Goal: Task Accomplishment & Management: Manage account settings

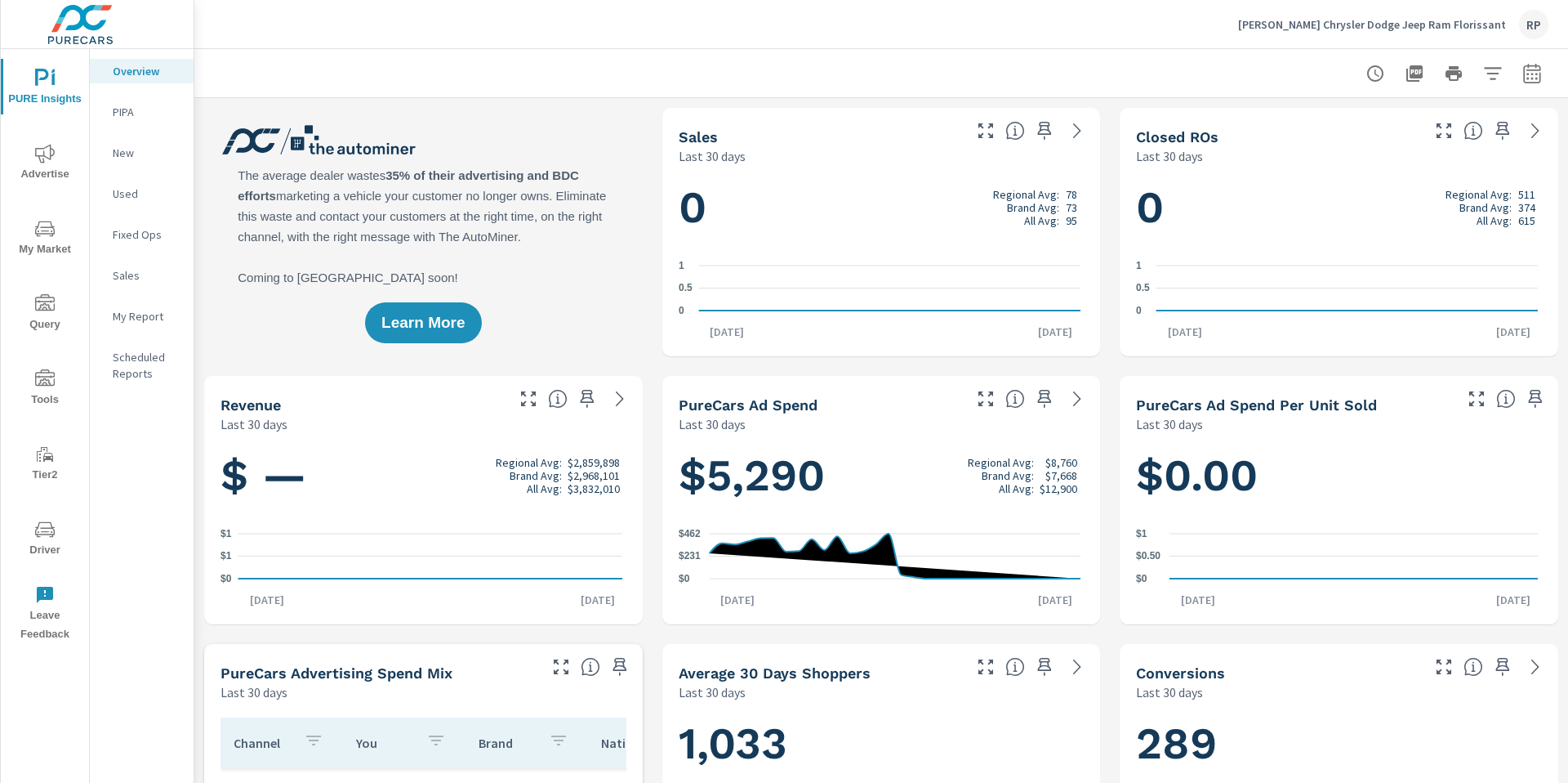
scroll to position [1, 0]
click at [1522, 80] on icon "button" at bounding box center [1531, 74] width 19 height 19
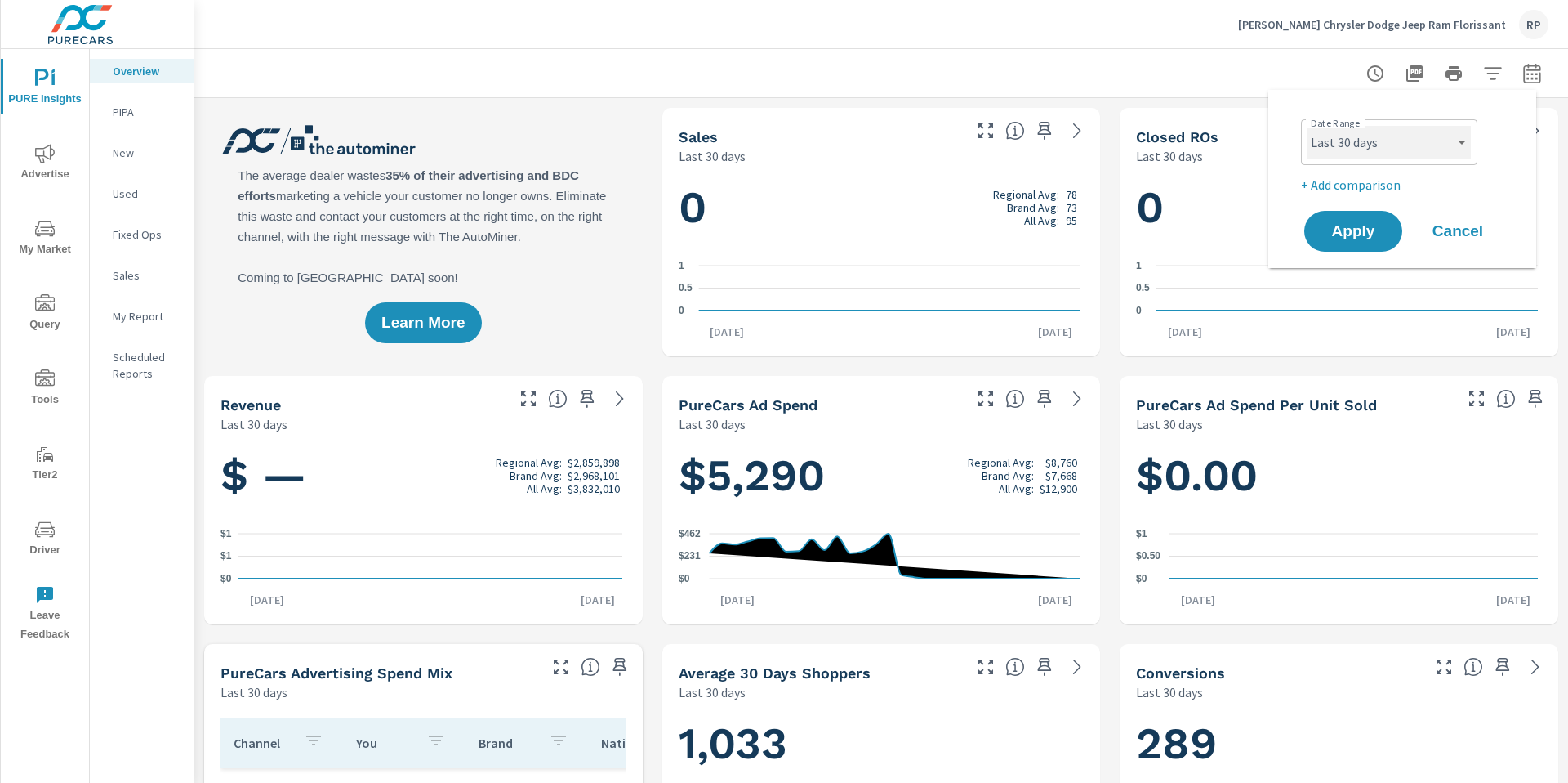
click at [1410, 144] on select "Custom [DATE] Last week Last 7 days Last 14 days Last 30 days Last 45 days Last…" at bounding box center [1388, 142] width 163 height 33
click at [1307, 126] on select "Custom [DATE] Last week Last 7 days Last 14 days Last 30 days Last 45 days Last…" at bounding box center [1388, 142] width 163 height 33
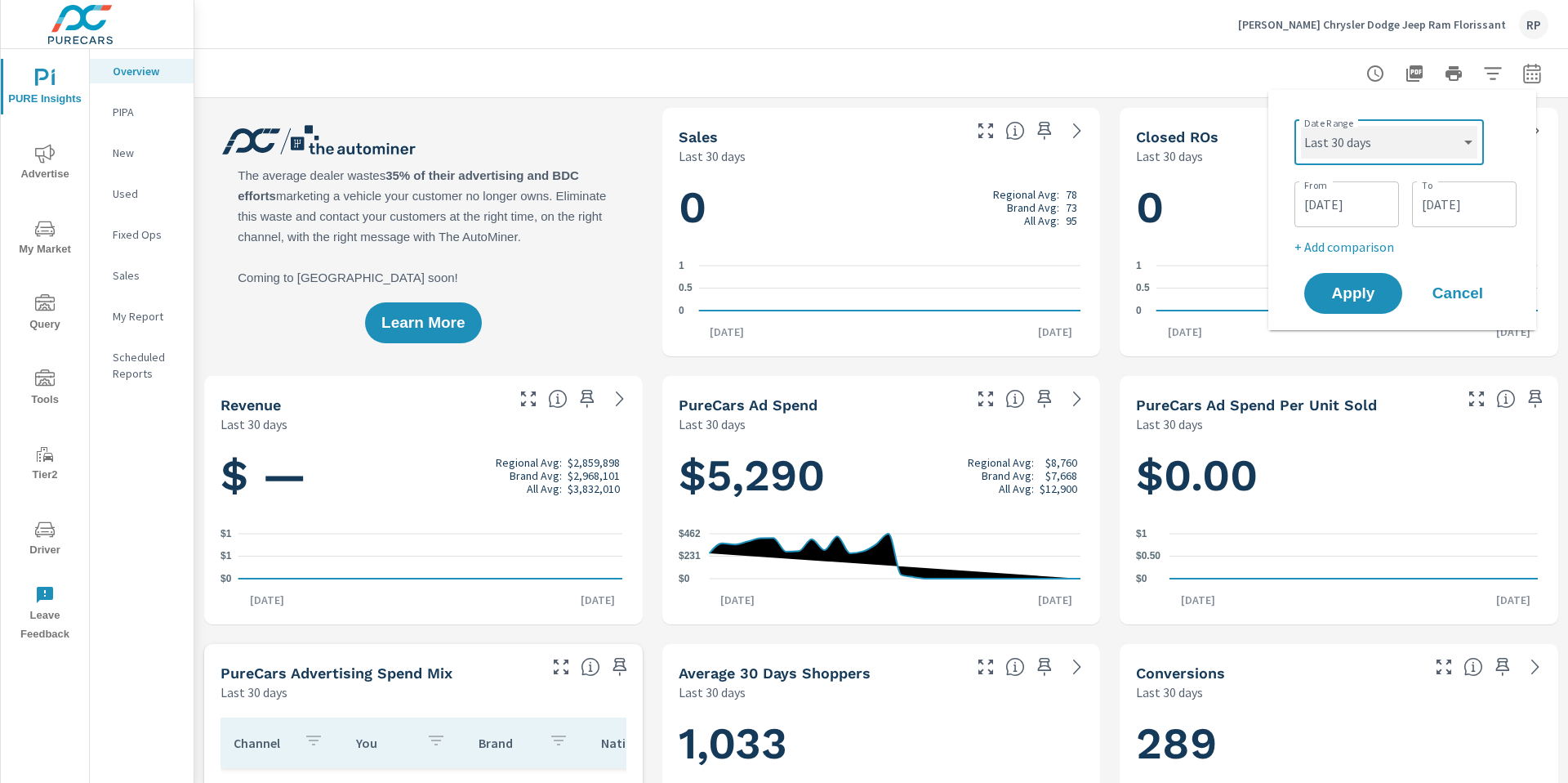
select select "custom"
click at [1360, 206] on input "[DATE]" at bounding box center [1346, 204] width 92 height 33
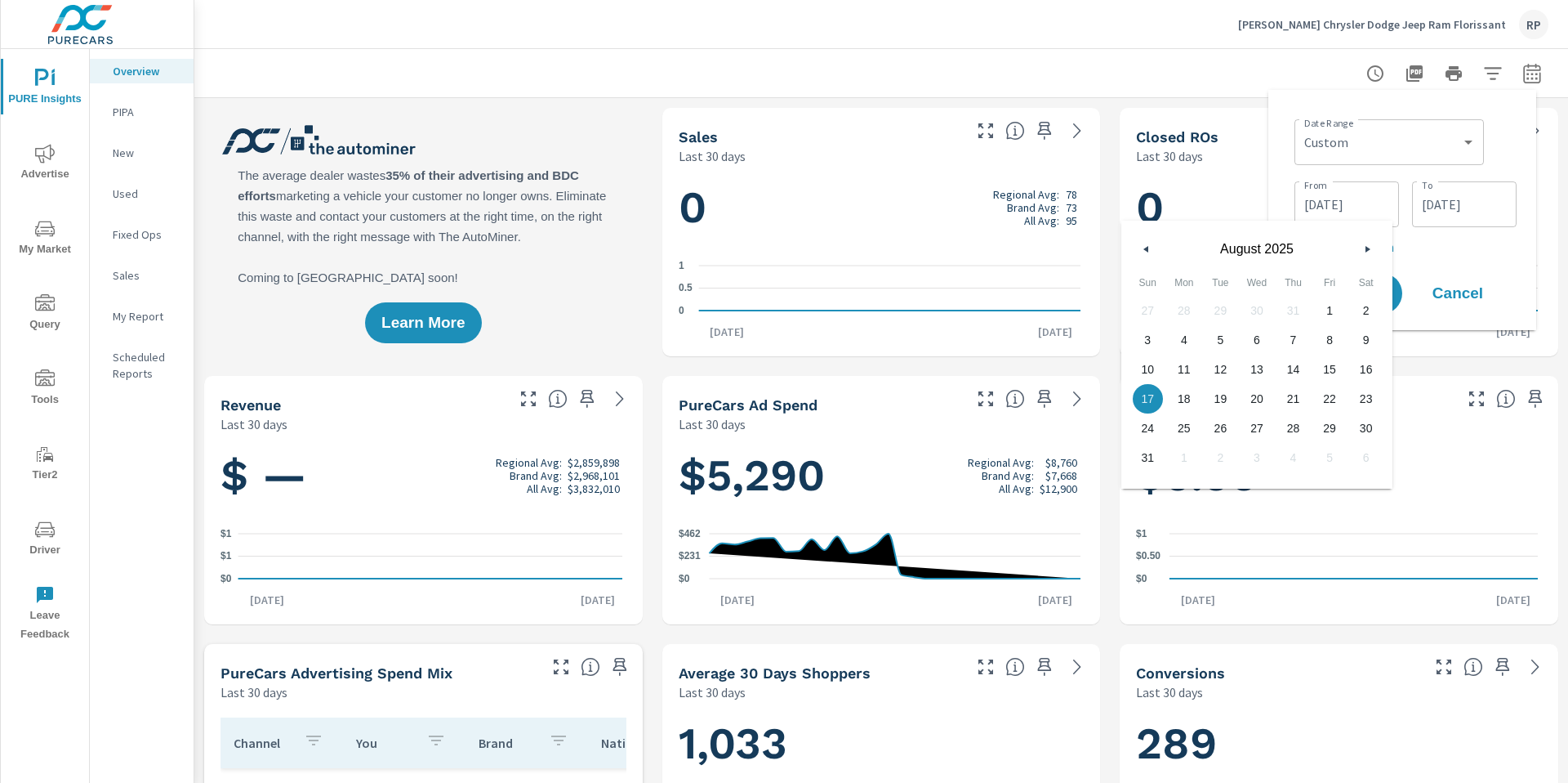
click at [1142, 252] on icon "button" at bounding box center [1143, 249] width 8 height 7
click at [1223, 310] on span "1" at bounding box center [1220, 311] width 37 height 21
type input "[DATE]"
click at [1476, 208] on input "[DATE]" at bounding box center [1464, 204] width 92 height 33
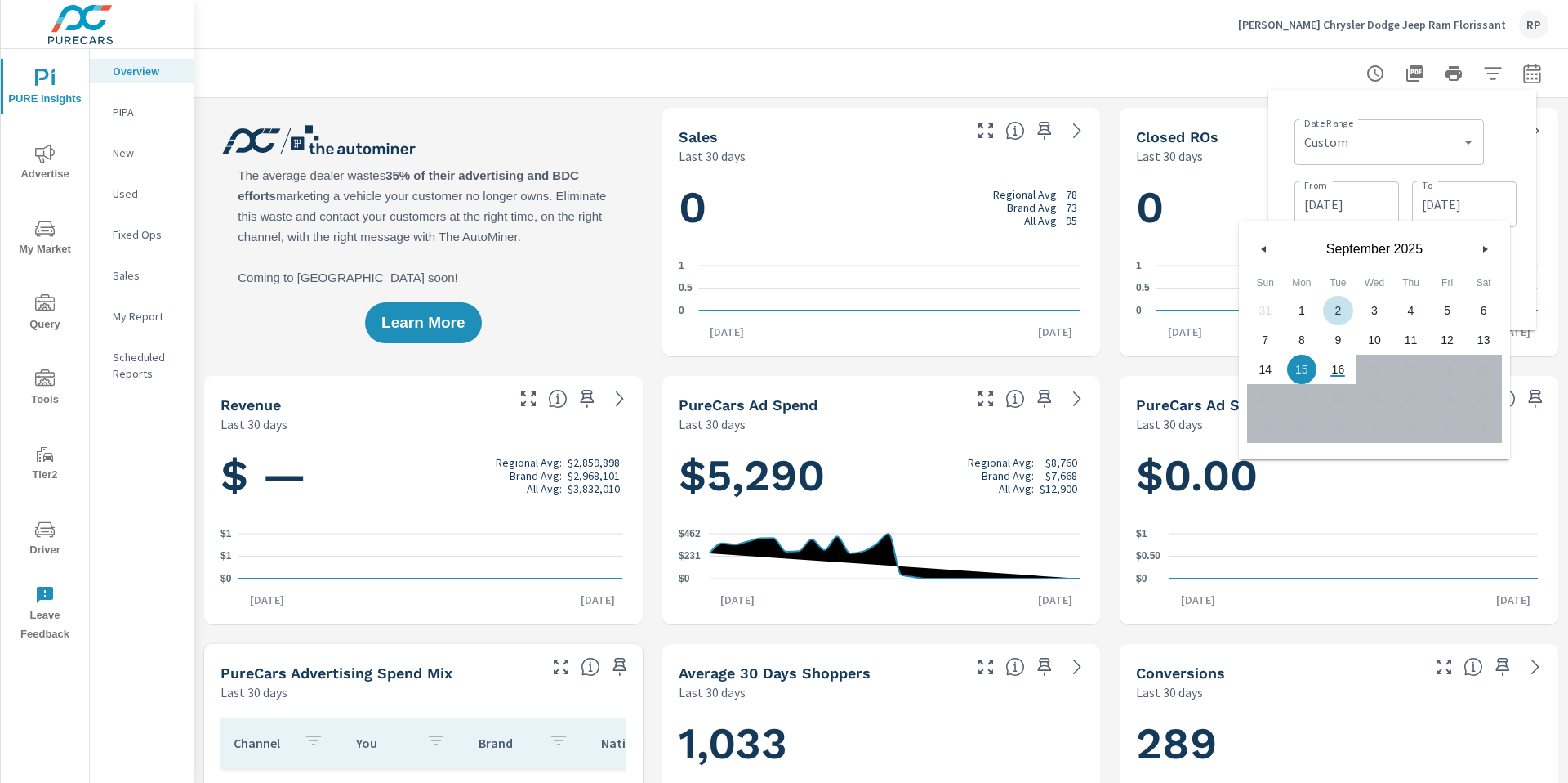
click at [1274, 245] on div "[DATE]" at bounding box center [1374, 245] width 271 height 49
click at [1267, 245] on button "button" at bounding box center [1264, 249] width 19 height 19
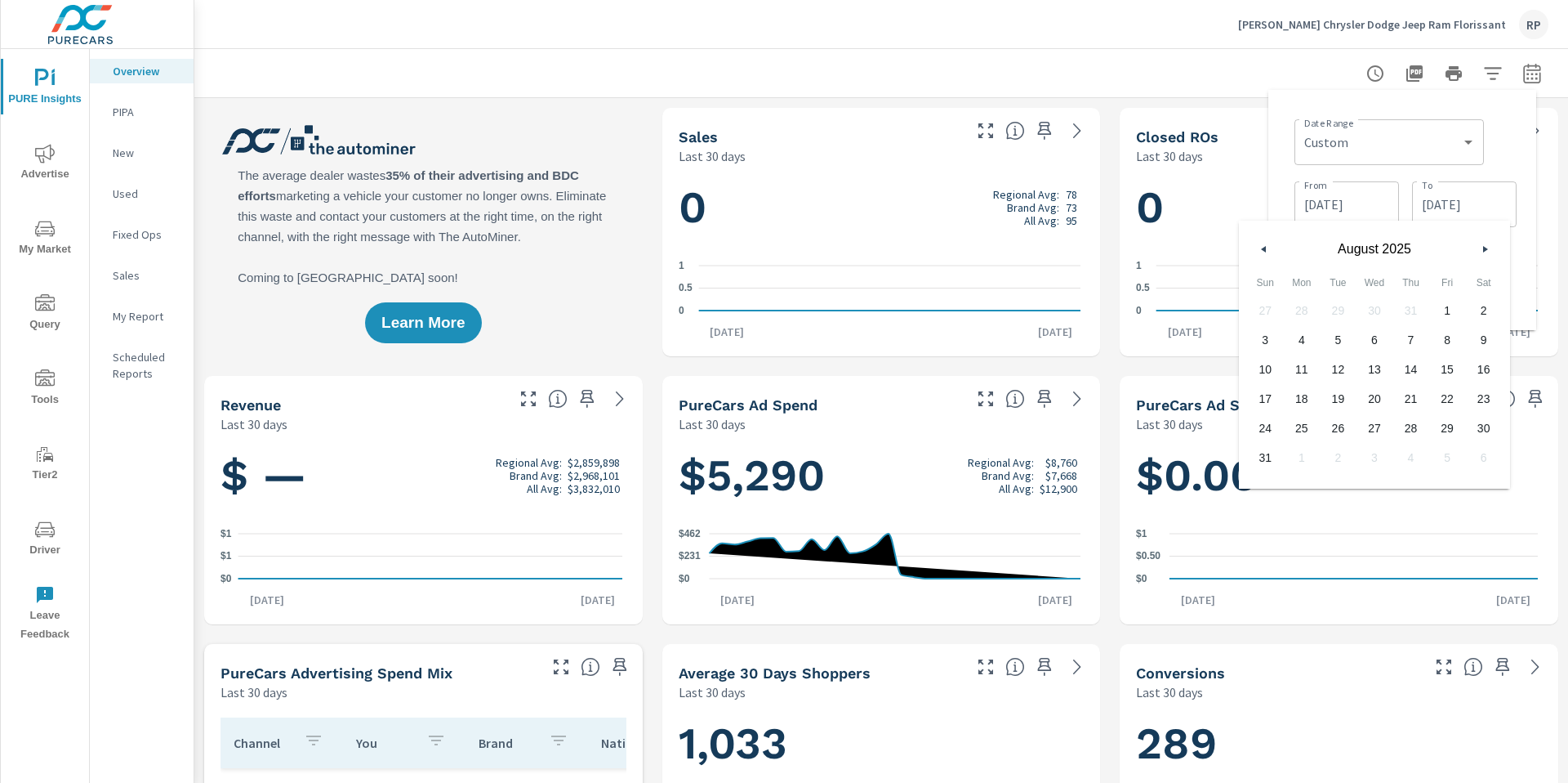
click at [1267, 245] on button "button" at bounding box center [1264, 249] width 19 height 19
click at [1406, 424] on span "31" at bounding box center [1410, 428] width 37 height 21
type input "[DATE]"
click at [1495, 141] on div "Date Range Custom [DATE] Last week Last 7 days Last 14 days Last 30 days Last 4…" at bounding box center [1405, 139] width 222 height 55
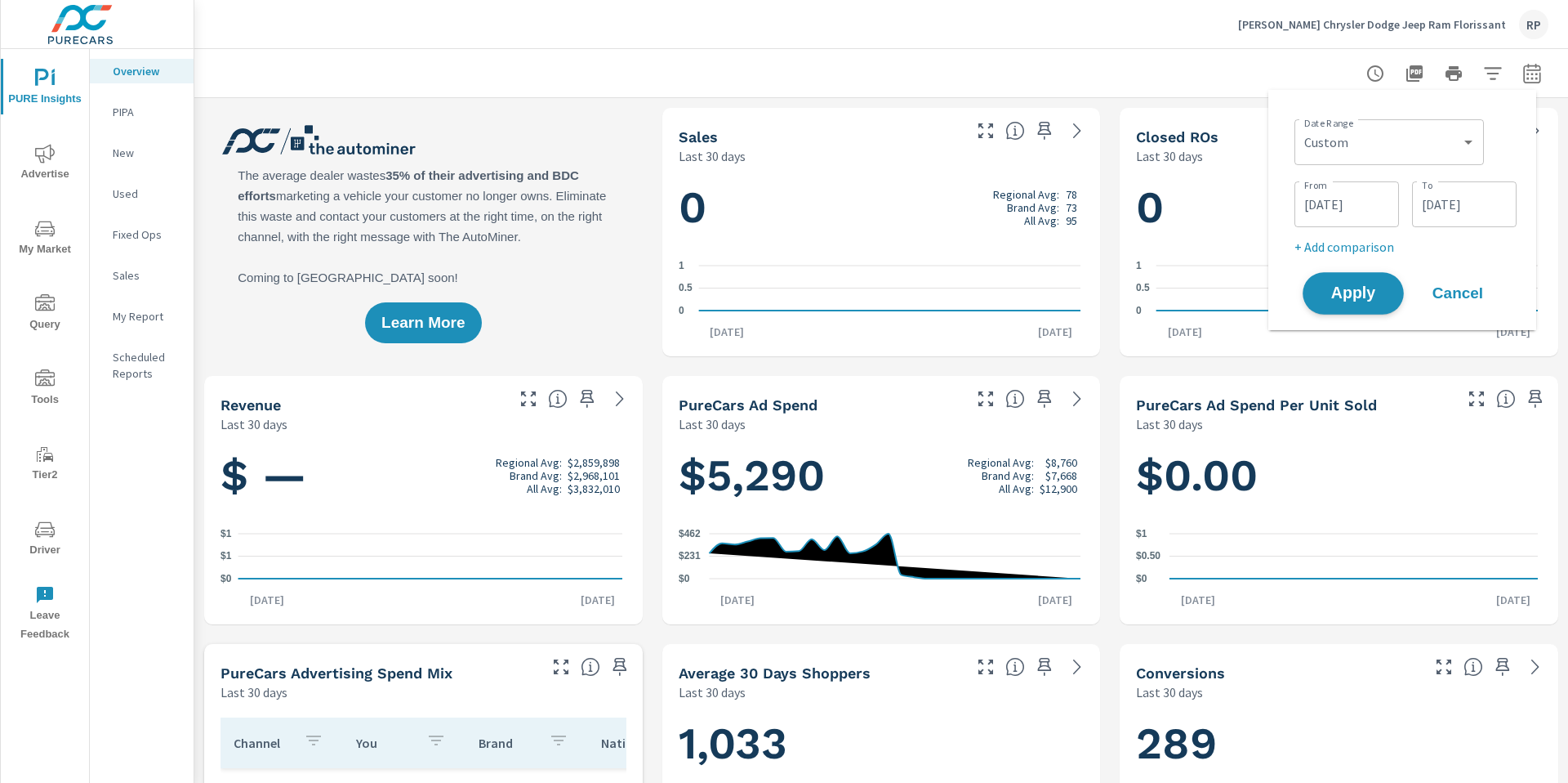
click at [1353, 301] on span "Apply" at bounding box center [1352, 293] width 67 height 15
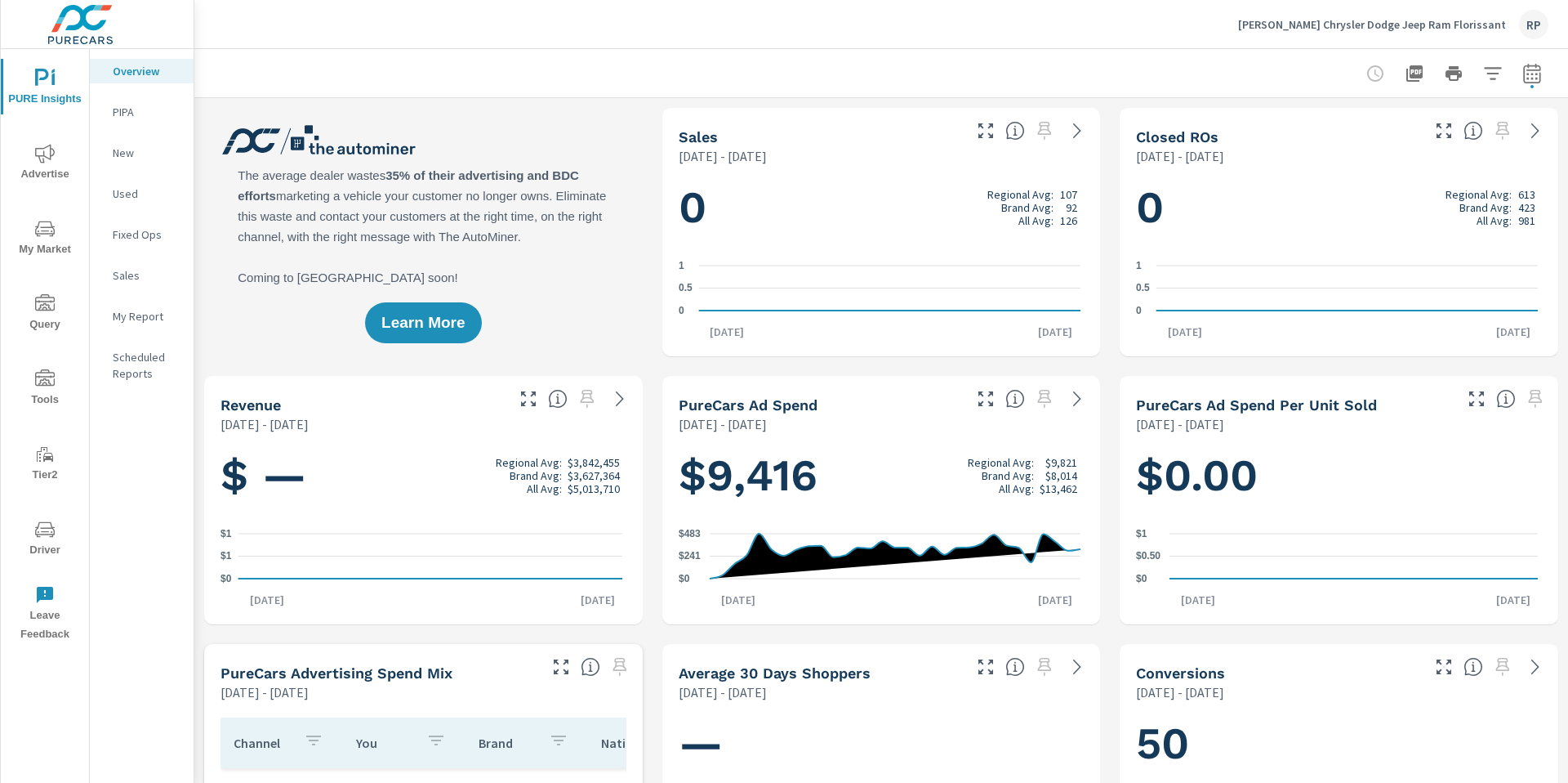
scroll to position [1, 0]
click at [1532, 18] on div "RP" at bounding box center [1533, 24] width 29 height 29
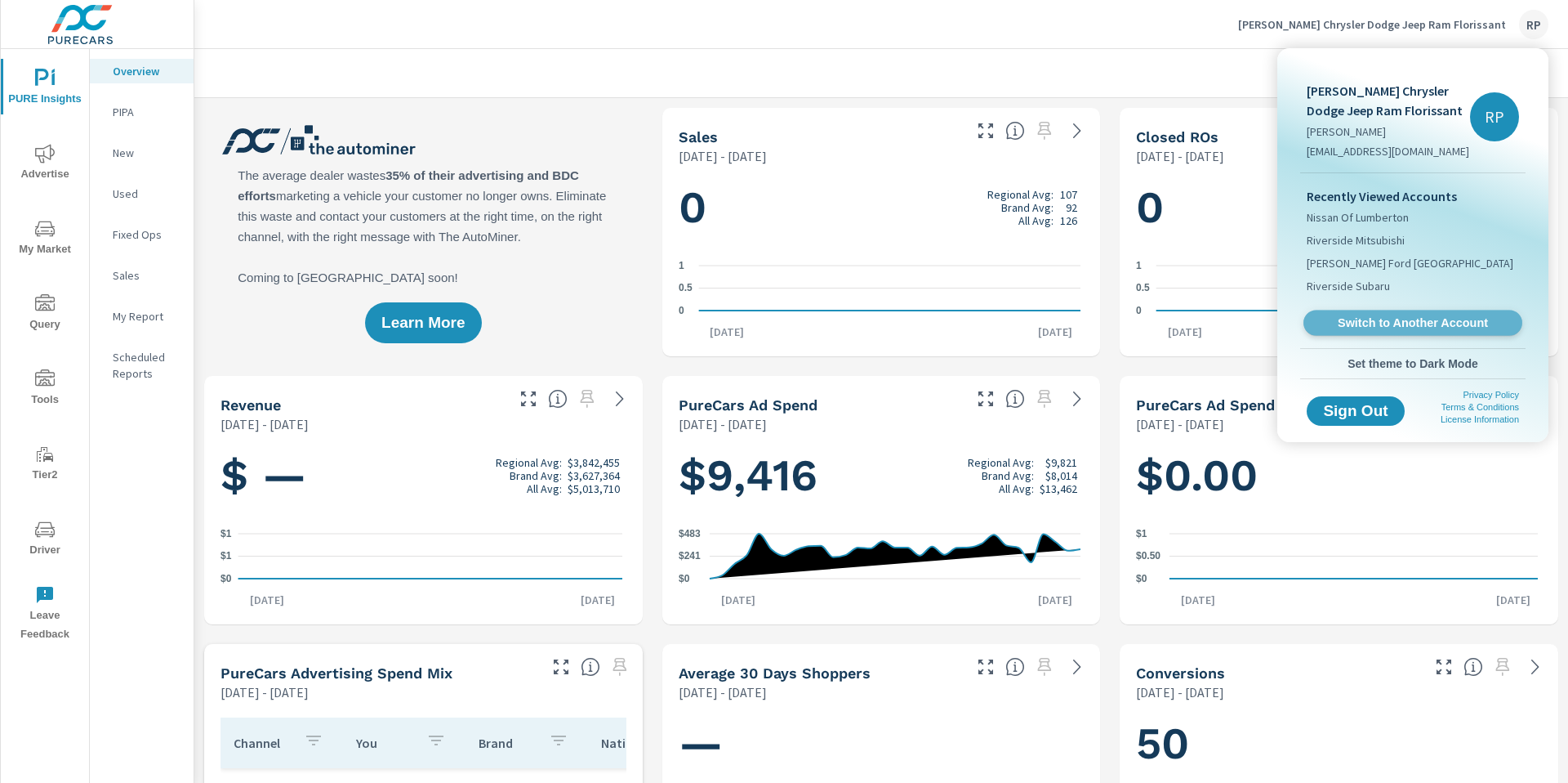
click at [1385, 325] on span "Switch to Another Account" at bounding box center [1411, 323] width 200 height 15
